Goal: Find specific page/section: Find specific page/section

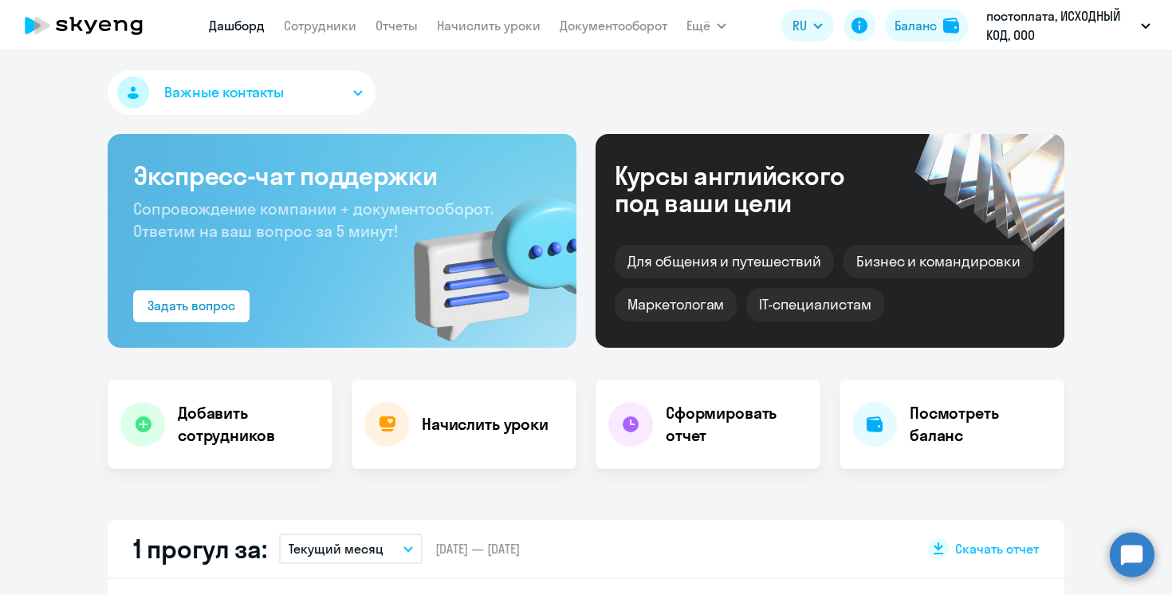
scroll to position [549, 0]
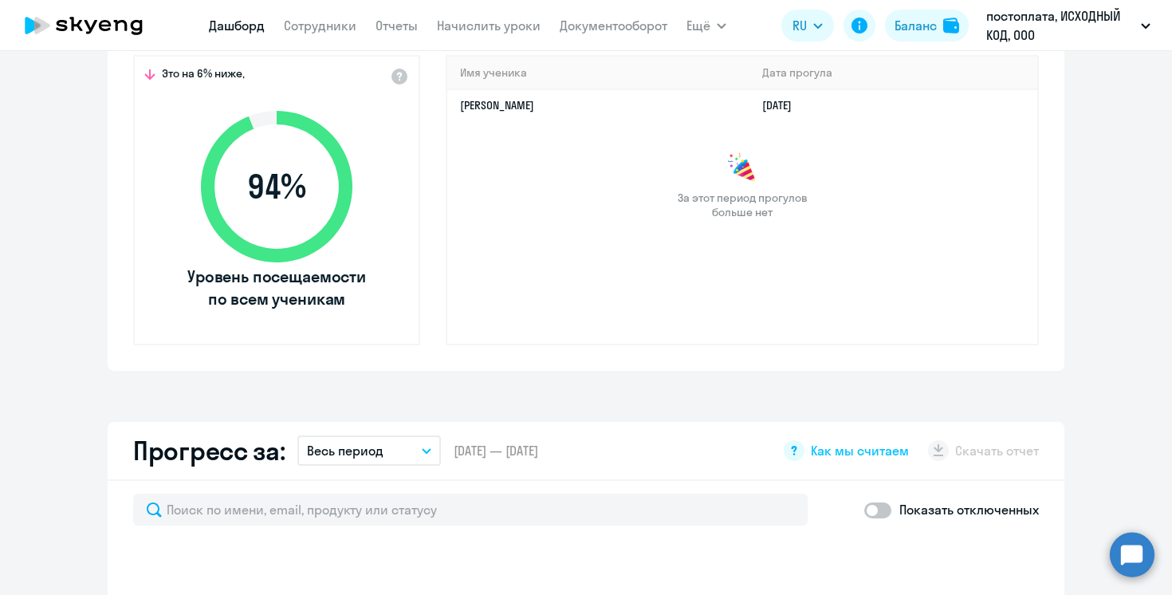
select select "30"
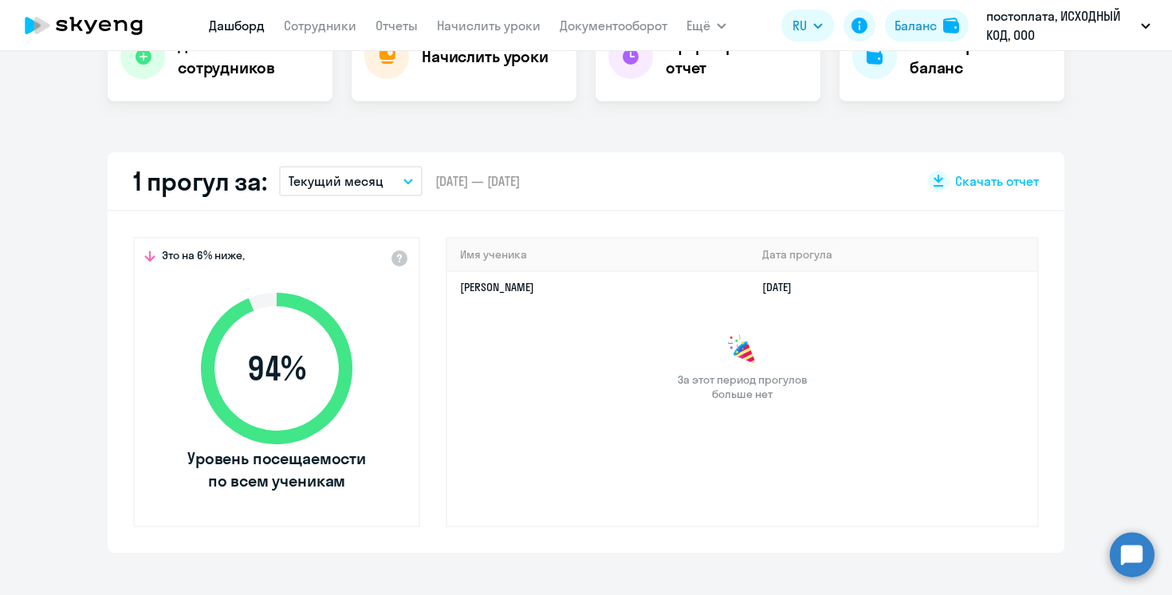
scroll to position [0, 0]
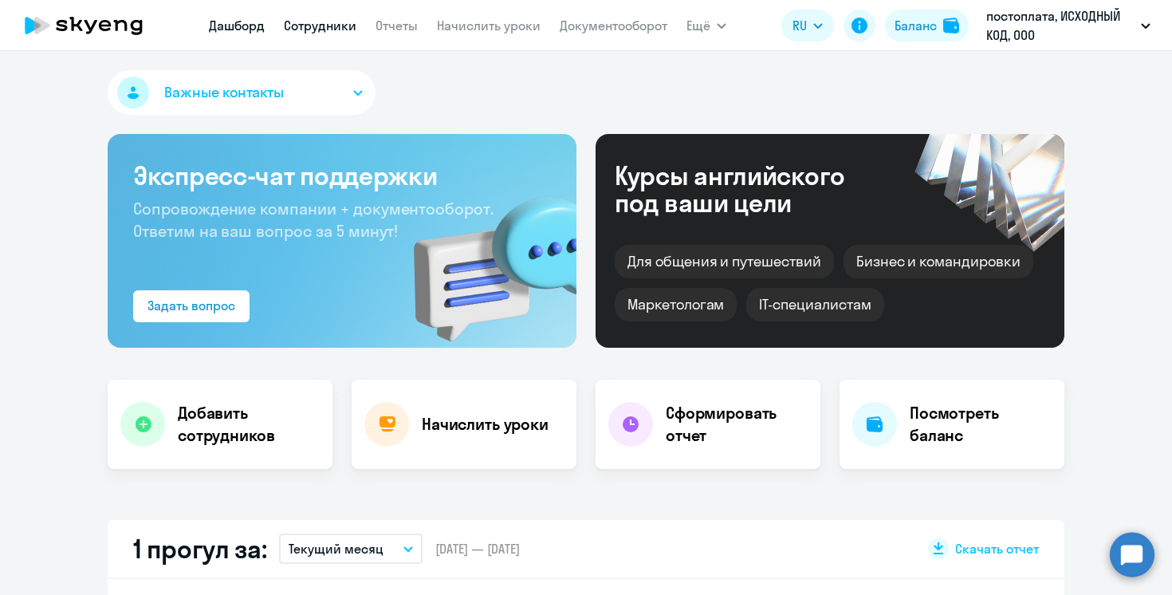
click at [309, 28] on link "Сотрудники" at bounding box center [320, 26] width 73 height 16
select select "30"
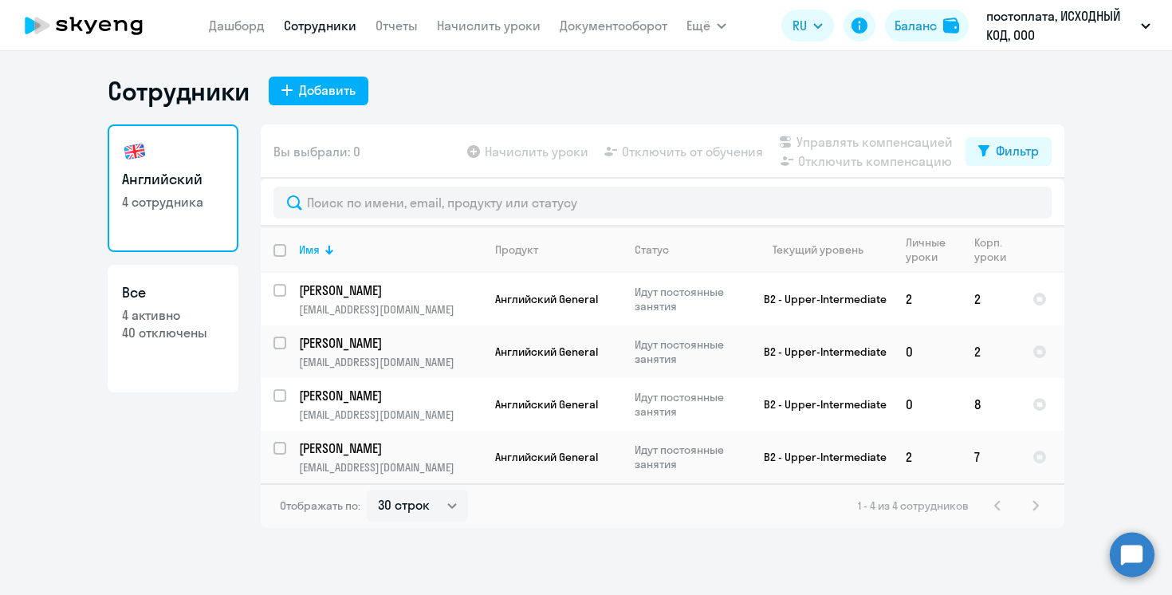
click at [209, 327] on p "40 отключены" at bounding box center [173, 333] width 102 height 18
select select "30"
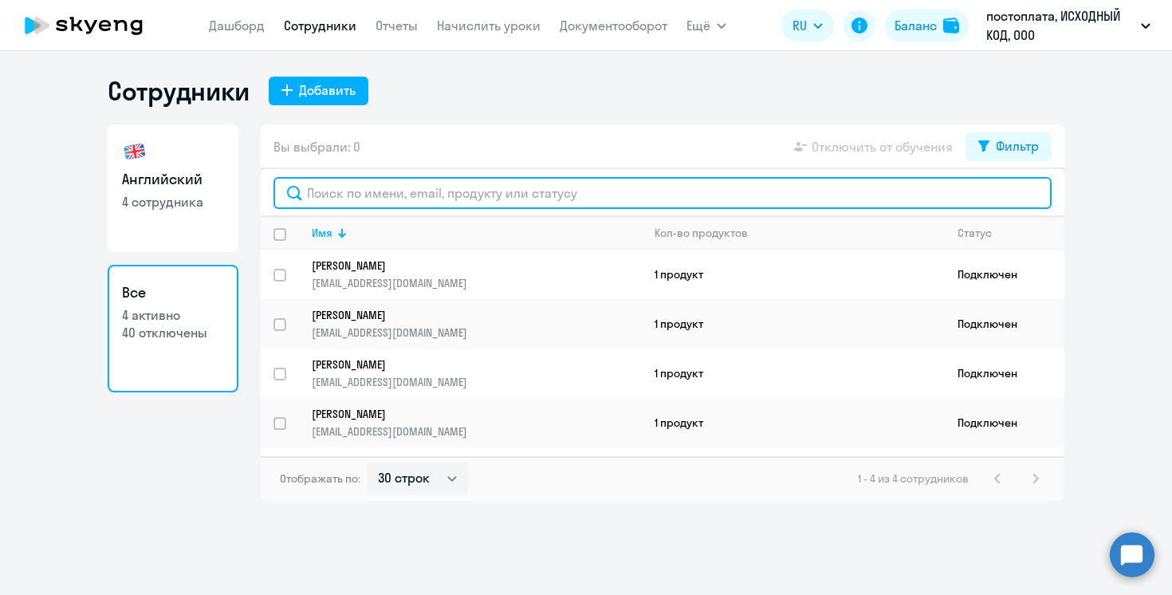
click at [395, 196] on input "text" at bounding box center [662, 193] width 778 height 32
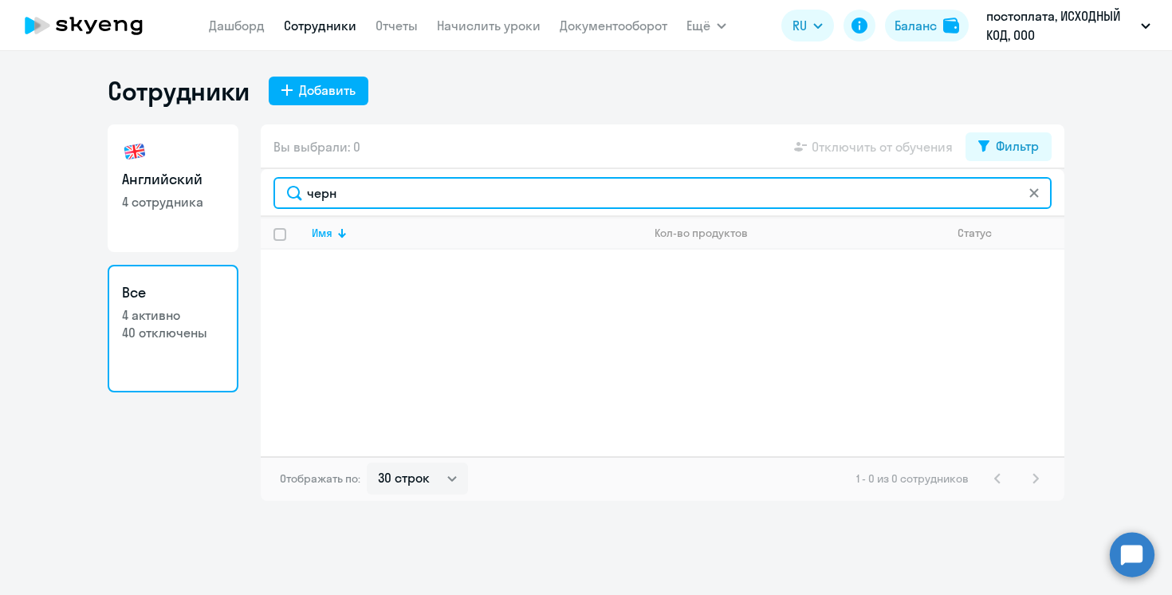
type input "черн"
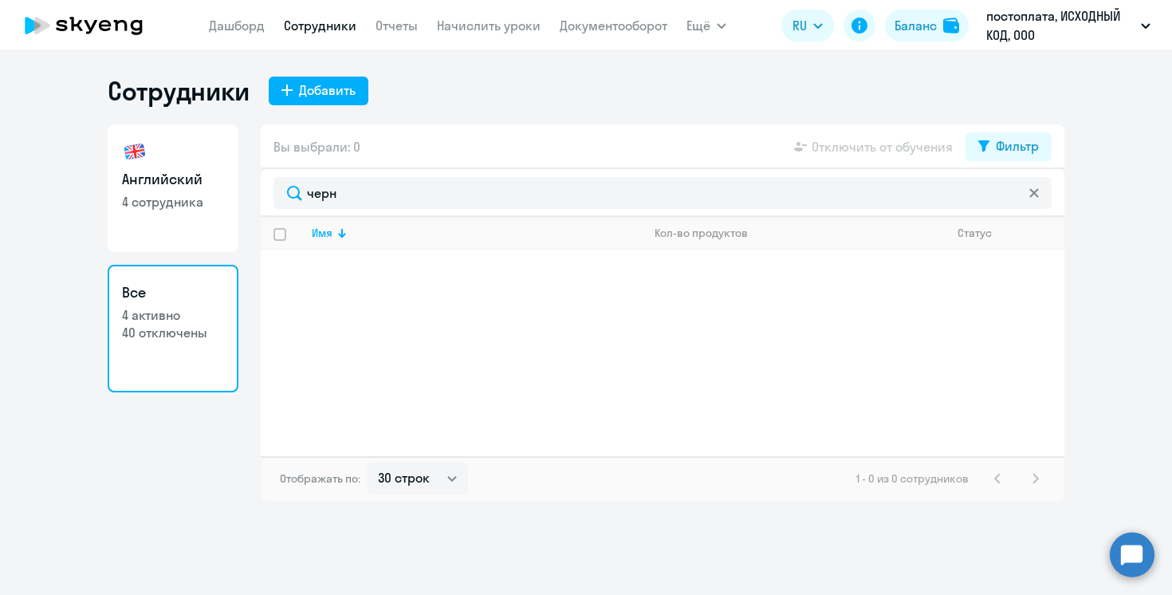
click at [167, 181] on h3 "Английский" at bounding box center [173, 179] width 102 height 21
select select "30"
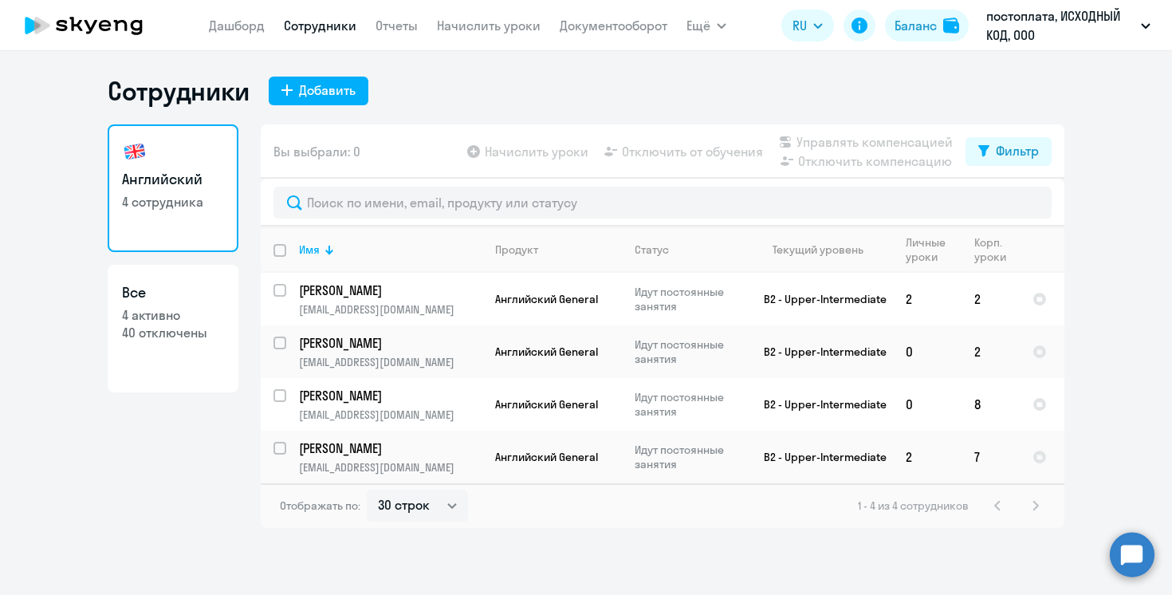
click at [179, 323] on p "4 активно" at bounding box center [173, 315] width 102 height 18
select select "30"
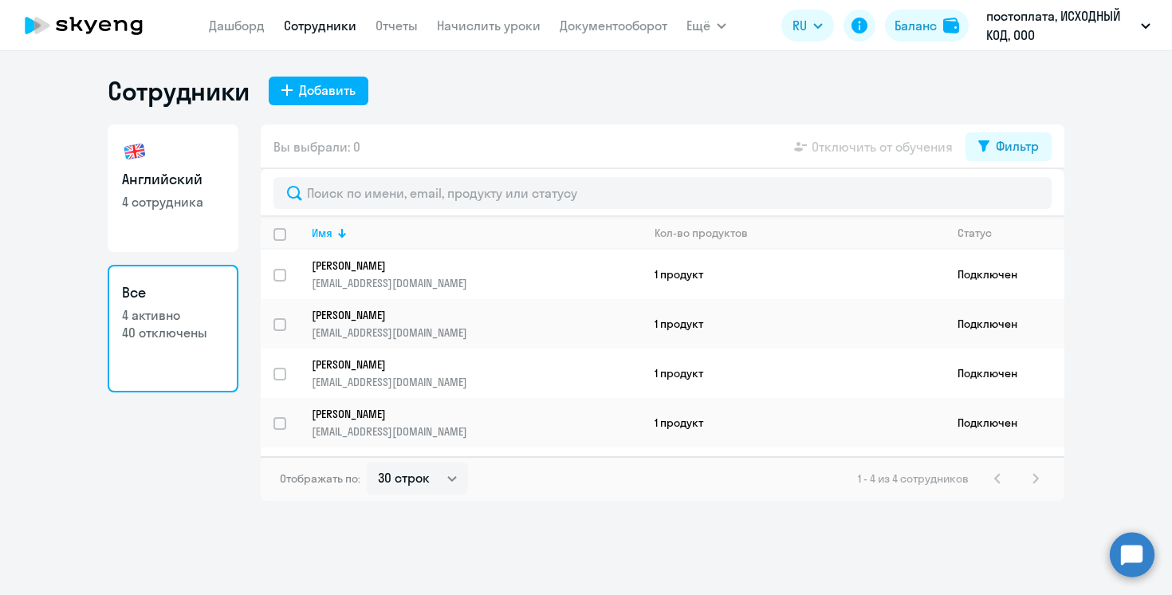
click at [193, 182] on h3 "Английский" at bounding box center [173, 179] width 102 height 21
select select "30"
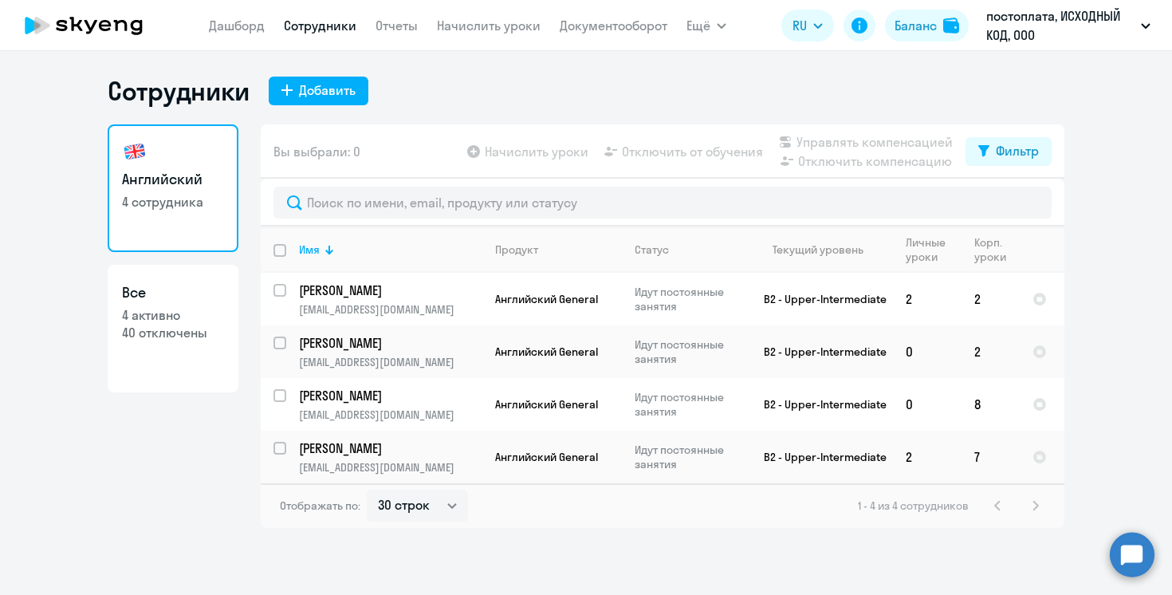
click at [218, 352] on link "Все 4 активно 40 отключены" at bounding box center [173, 329] width 131 height 128
select select "30"
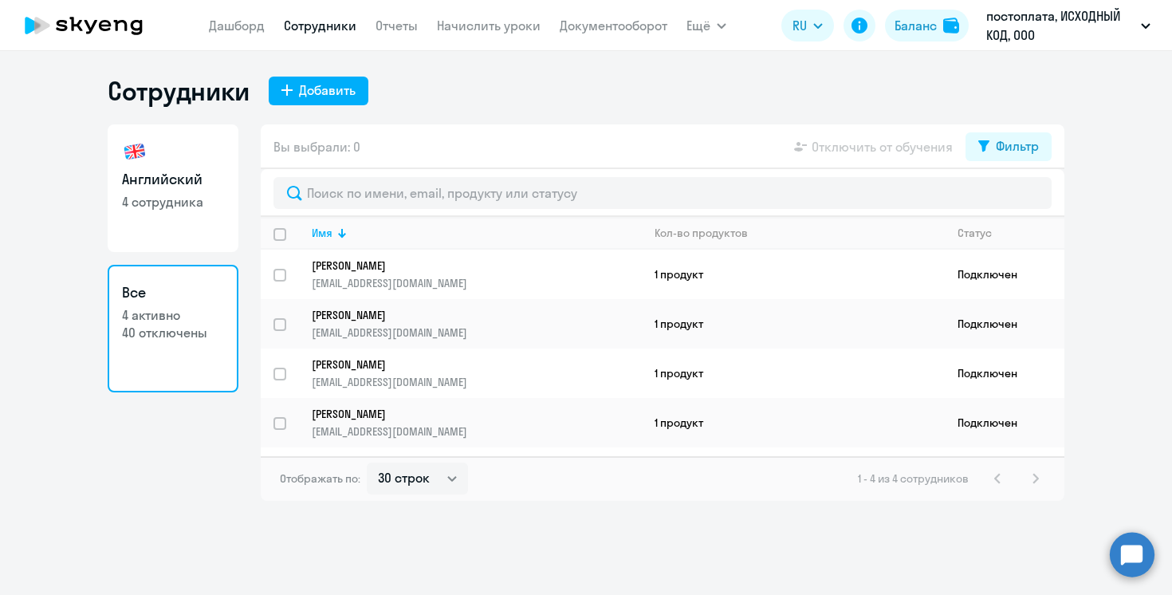
click at [412, 14] on nav "[PERSON_NAME] Отчеты Начислить уроки Документооборот" at bounding box center [438, 26] width 458 height 32
click at [411, 26] on link "Отчеты" at bounding box center [396, 26] width 42 height 16
